Goal: Register for event/course

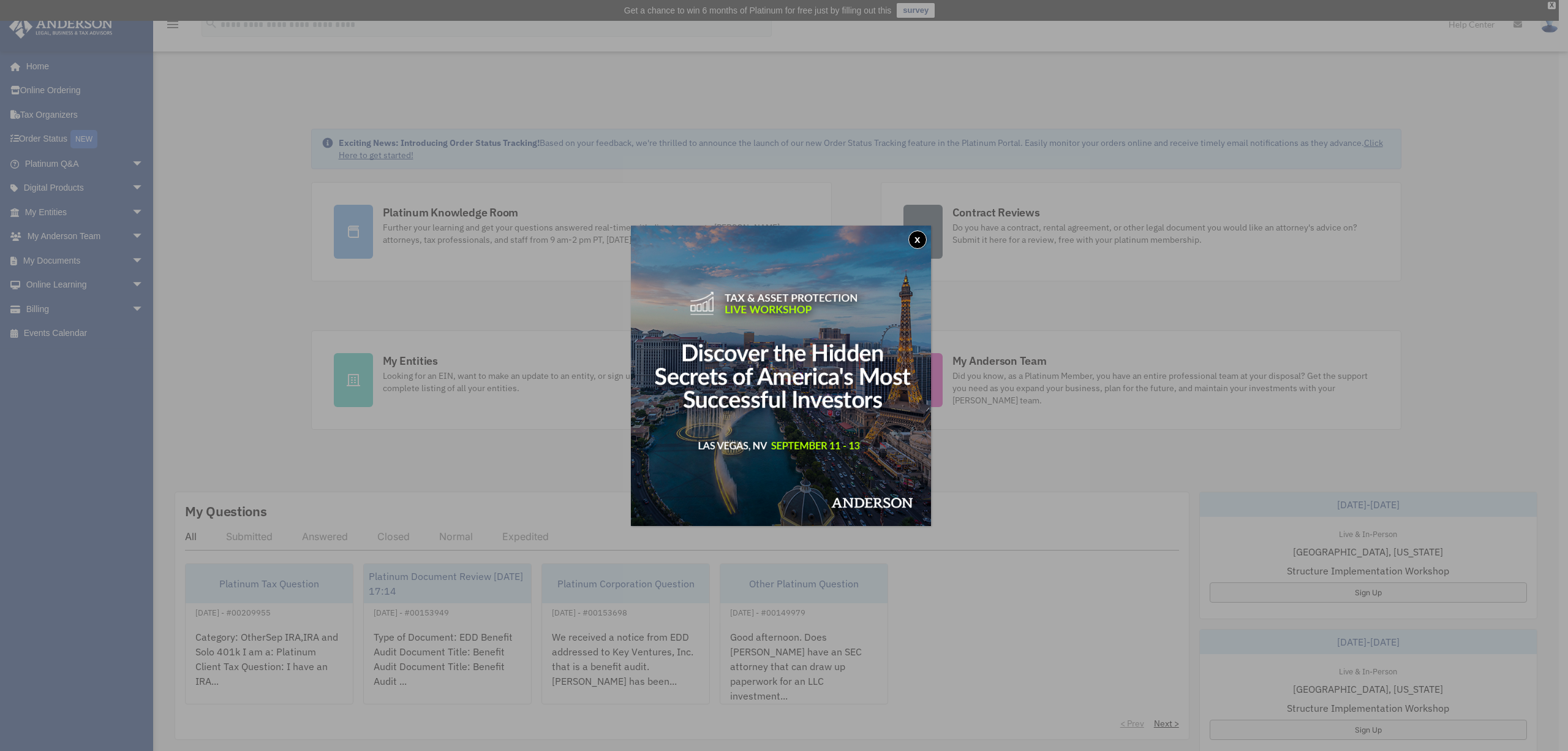
click at [922, 241] on button "x" at bounding box center [917, 239] width 18 height 18
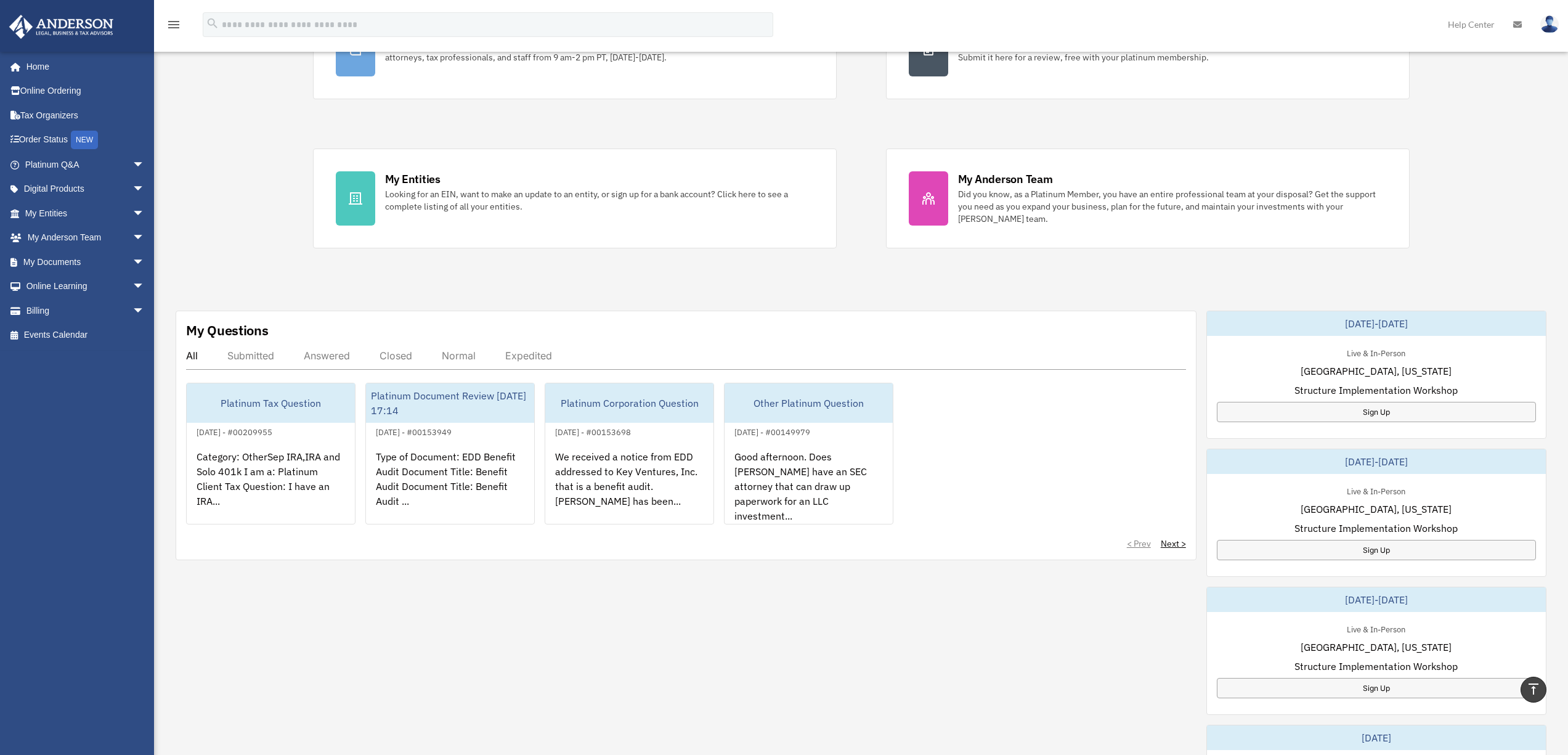
scroll to position [182, 0]
click at [1372, 380] on div "Live & In-Person [GEOGRAPHIC_DATA], [US_STATE] Structure Implementation Worksho…" at bounding box center [1376, 385] width 339 height 96
click at [1378, 411] on div "Sign Up" at bounding box center [1376, 413] width 319 height 20
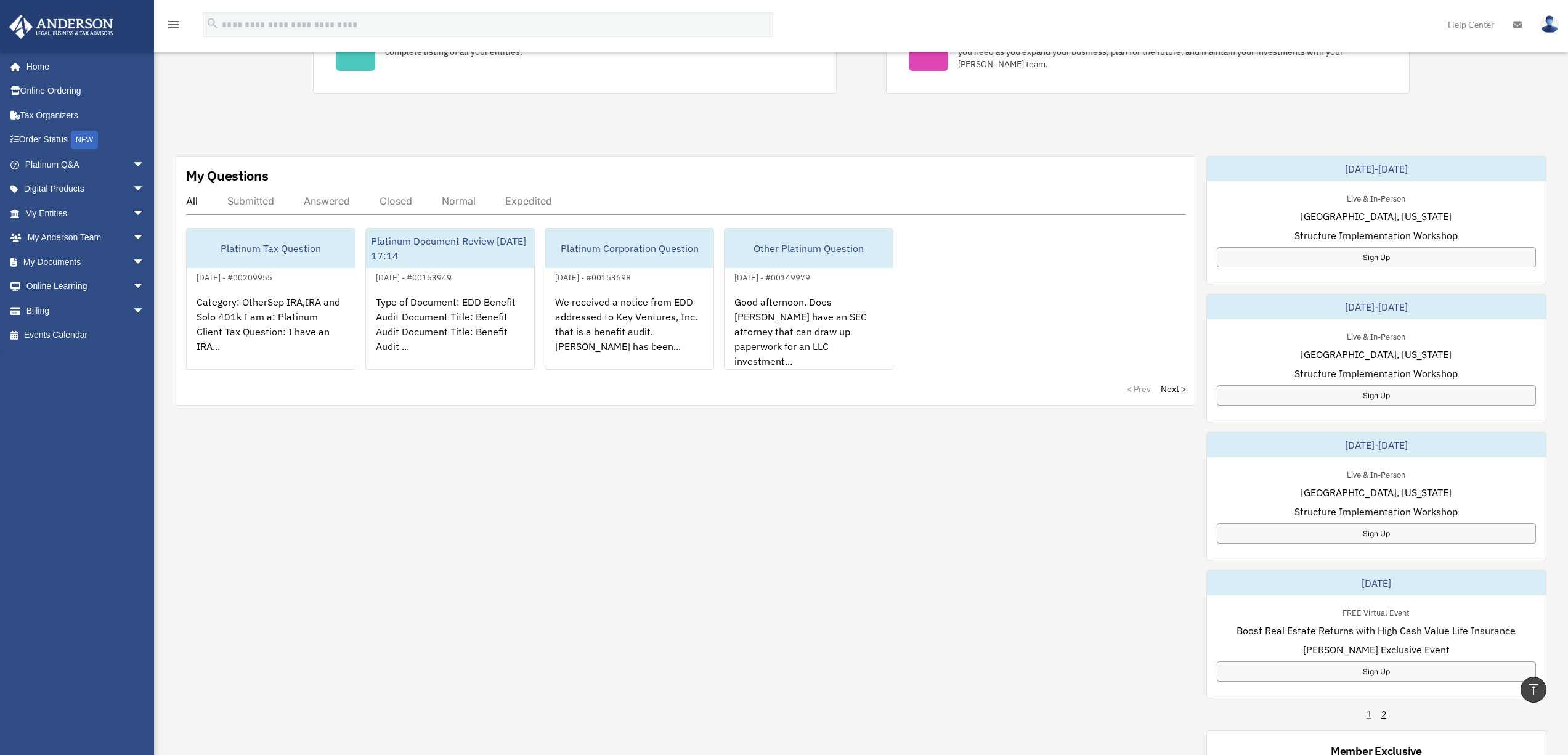
scroll to position [326, 0]
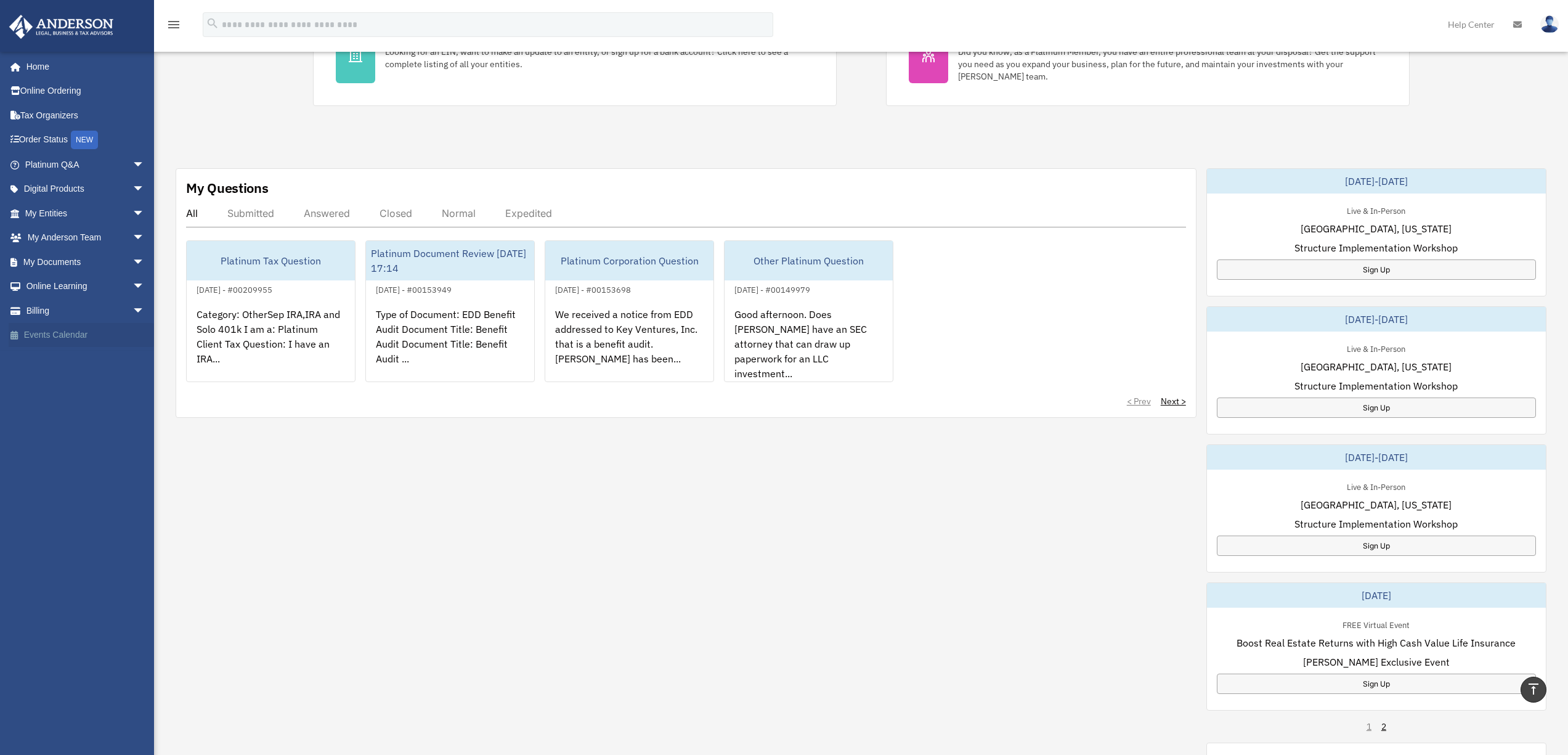
click at [48, 336] on link "Events Calendar" at bounding box center [85, 335] width 155 height 25
click at [47, 336] on link "Events Calendar" at bounding box center [85, 335] width 155 height 25
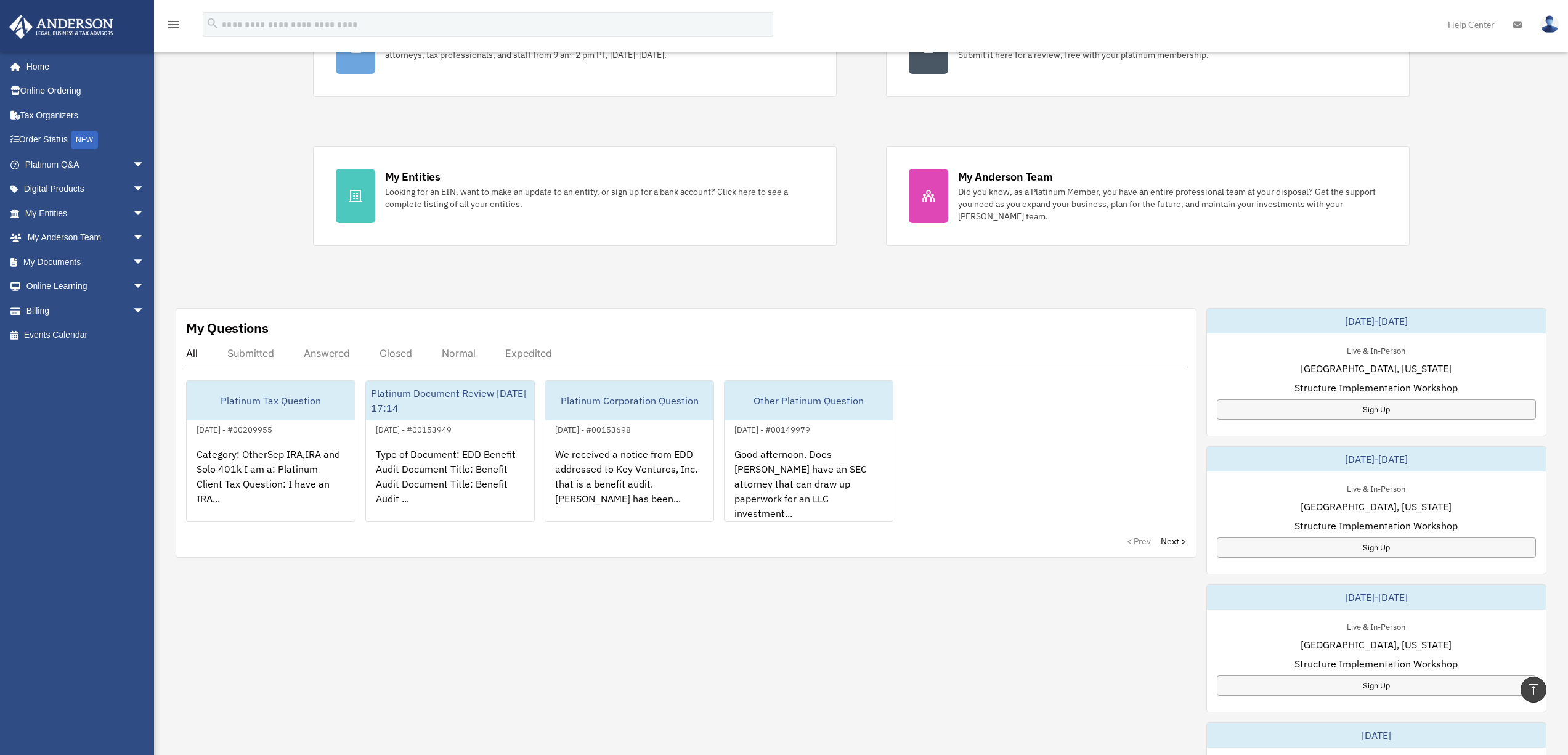
scroll to position [0, 0]
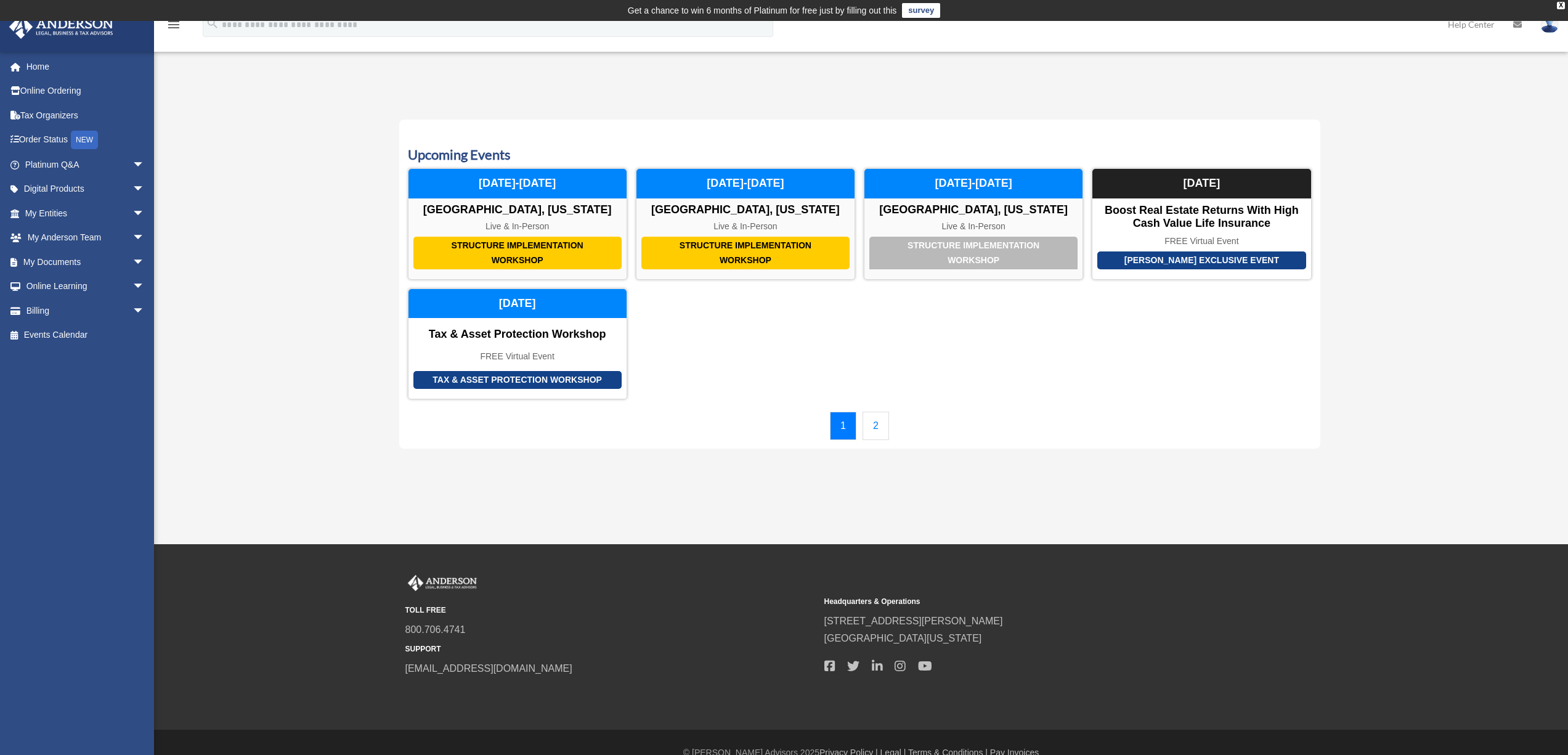
click at [877, 425] on link "2" at bounding box center [876, 425] width 27 height 28
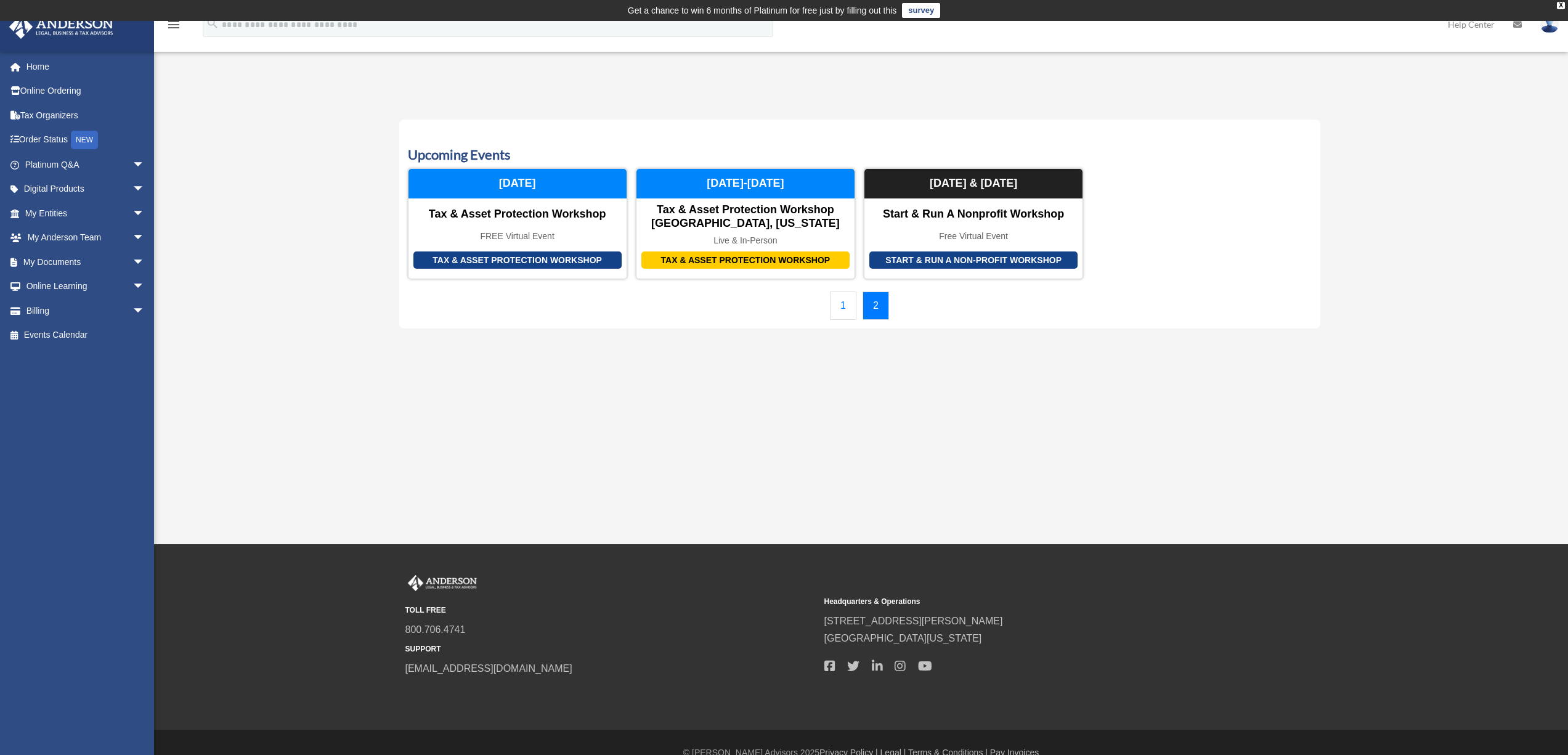
click at [842, 306] on link "1" at bounding box center [843, 305] width 27 height 28
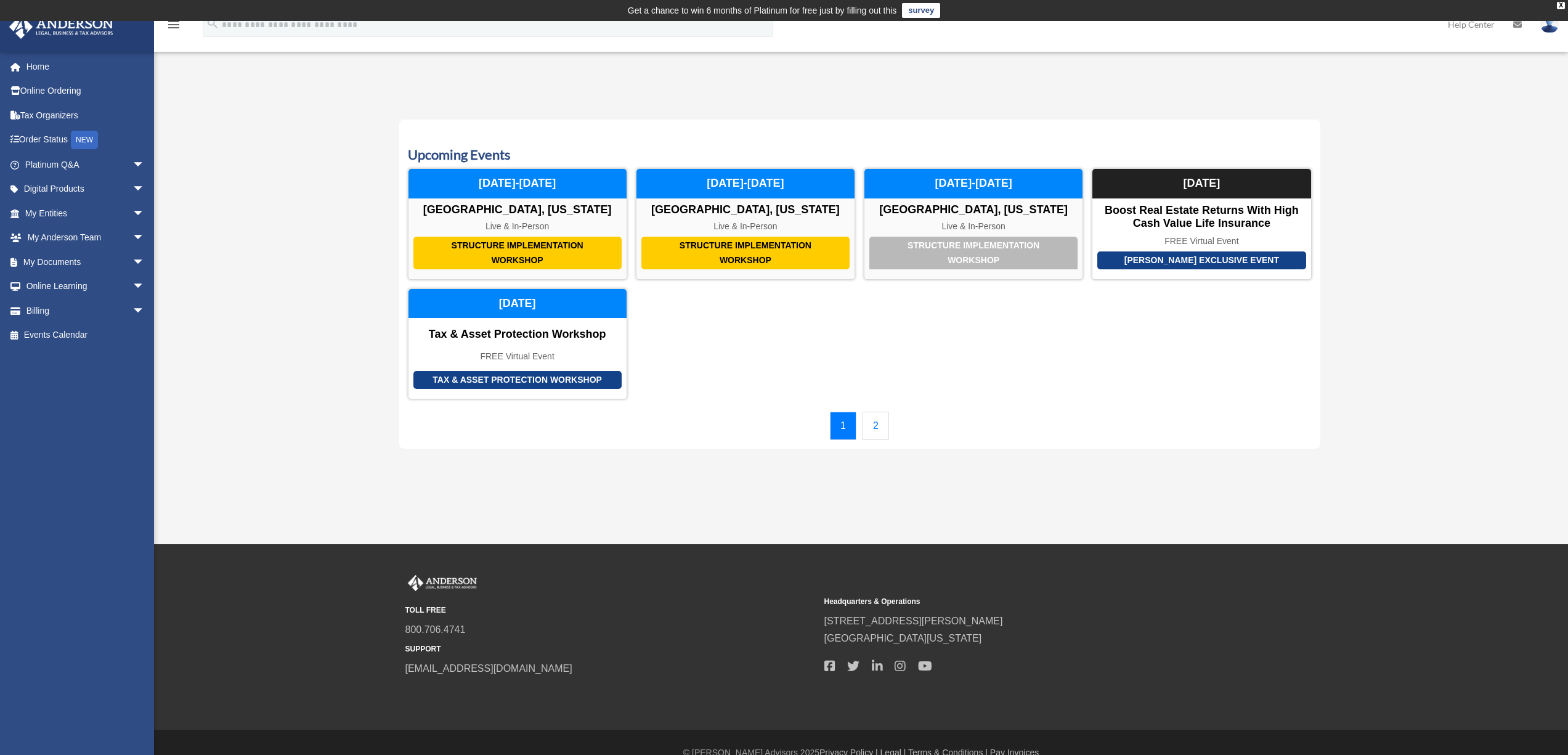
click at [880, 421] on link "2" at bounding box center [876, 425] width 27 height 28
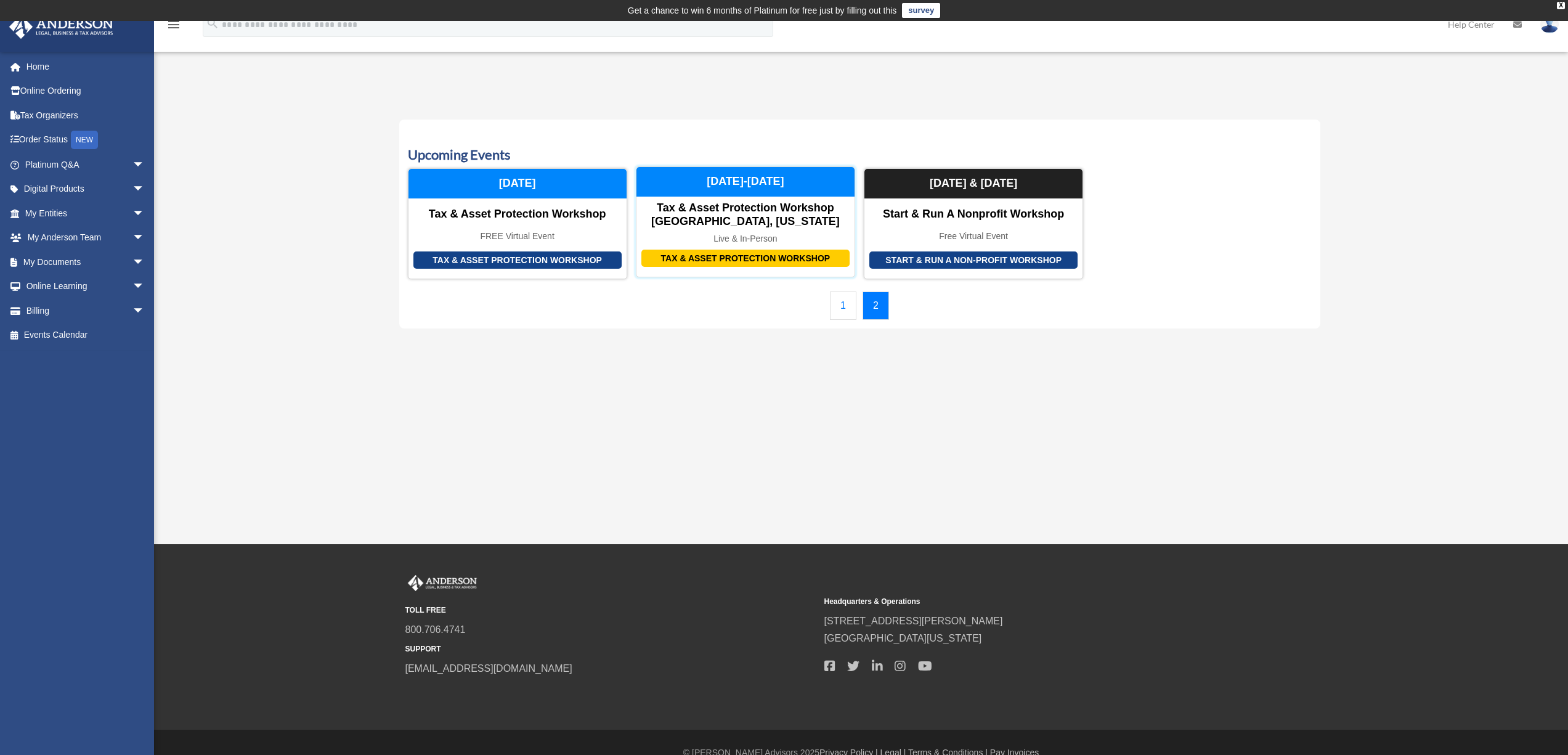
click at [753, 256] on div "Tax & Asset Protection Workshop" at bounding box center [745, 258] width 208 height 18
